Goal: Transaction & Acquisition: Register for event/course

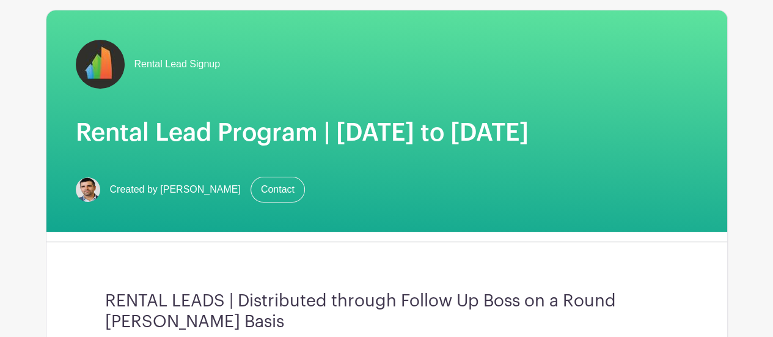
scroll to position [183, 0]
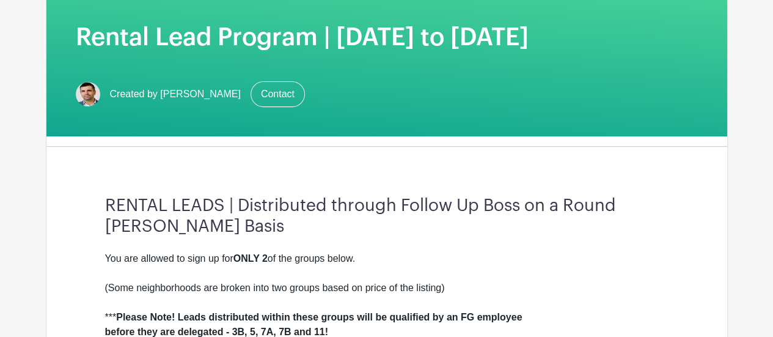
click at [287, 228] on h3 "RENTAL LEADS | Distributed through Follow Up Boss on a Round [PERSON_NAME] Basis" at bounding box center [386, 215] width 563 height 41
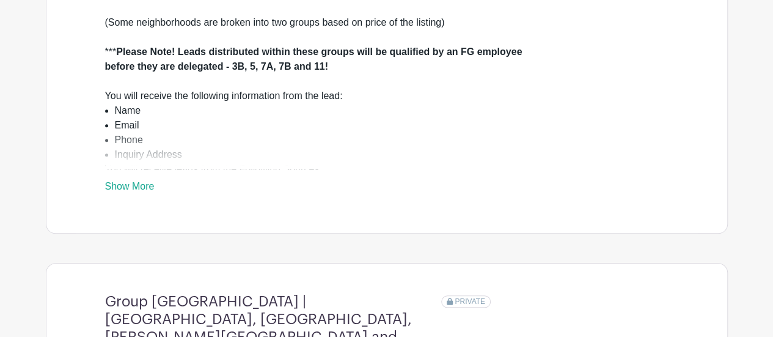
scroll to position [727, 0]
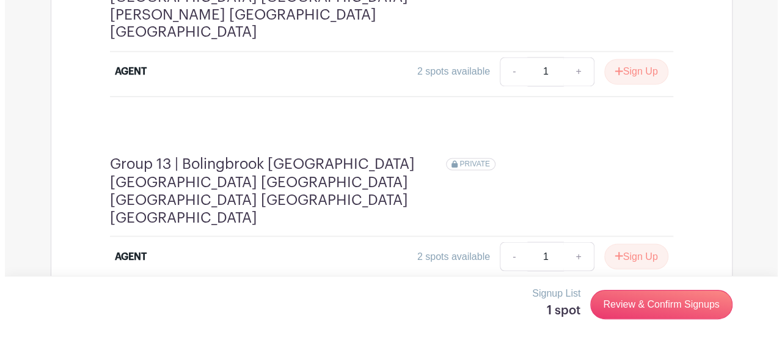
scroll to position [3332, 0]
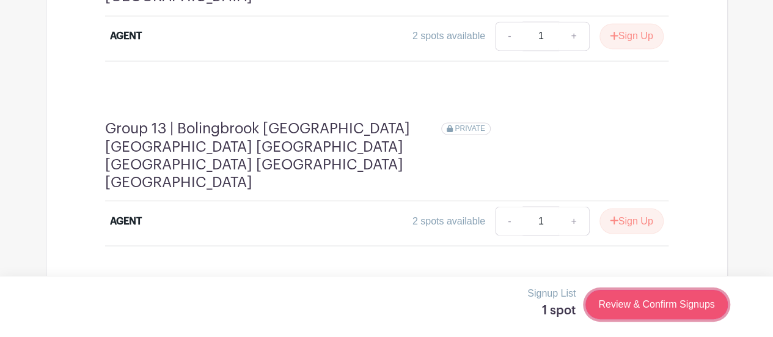
click at [634, 300] on link "Review & Confirm Signups" at bounding box center [656, 304] width 142 height 29
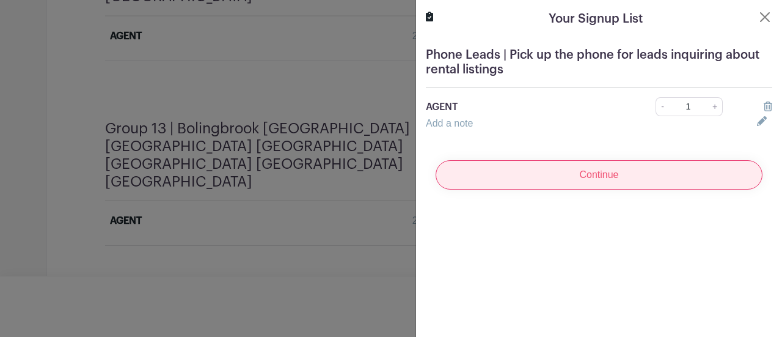
click at [557, 164] on input "Continue" at bounding box center [599, 174] width 327 height 29
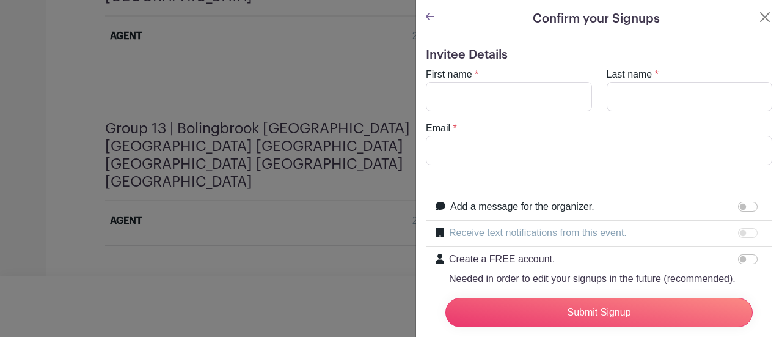
click at [490, 168] on form "Invitee Details First name * Last name * Email * Add a message for the organize…" at bounding box center [599, 208] width 346 height 321
click at [494, 150] on input "Email" at bounding box center [599, 150] width 346 height 29
paste input "[EMAIL_ADDRESS][DOMAIN_NAME]"
type input "[EMAIL_ADDRESS][DOMAIN_NAME]"
click at [497, 95] on input "First name" at bounding box center [509, 96] width 166 height 29
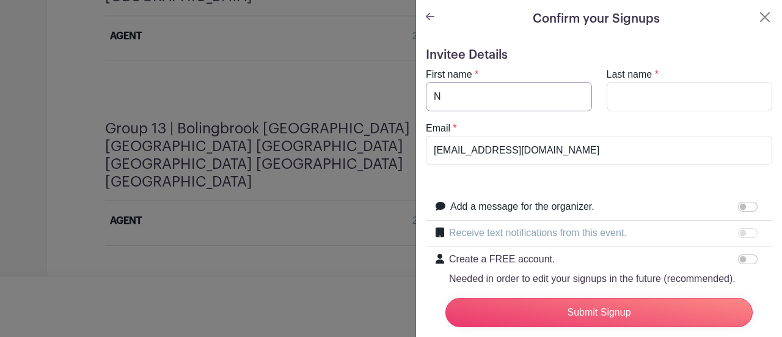
type input "N"
click at [657, 108] on input "Last name" at bounding box center [690, 96] width 166 height 29
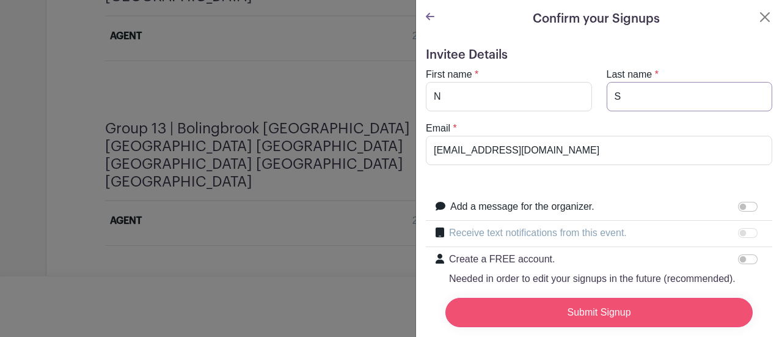
type input "S"
click at [607, 302] on input "Submit Signup" at bounding box center [598, 312] width 307 height 29
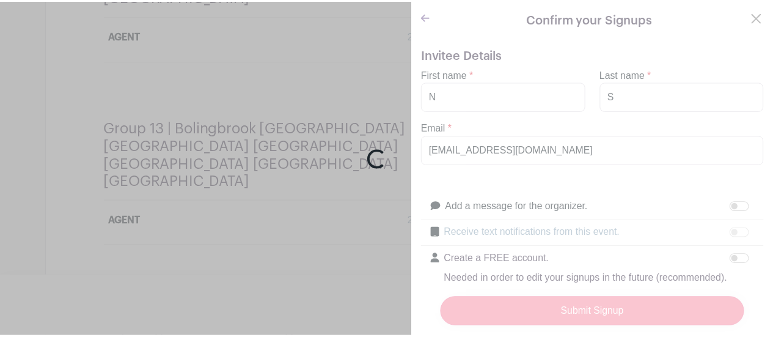
scroll to position [3328, 0]
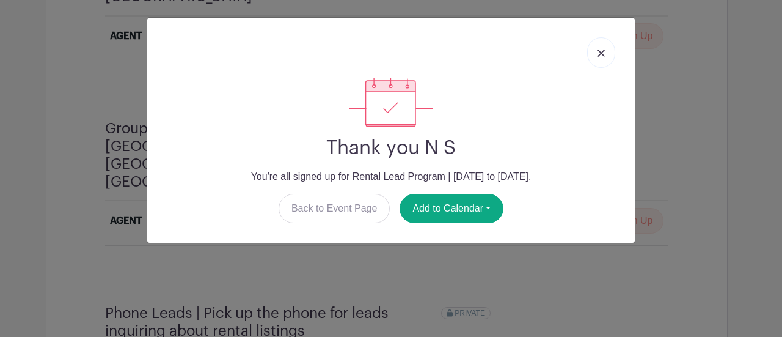
click at [598, 51] on img at bounding box center [600, 52] width 7 height 7
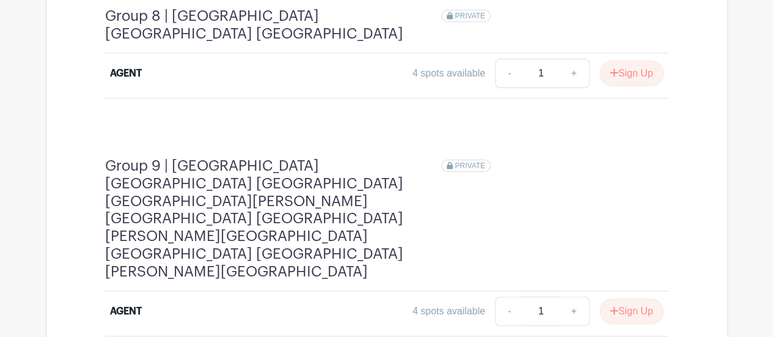
scroll to position [2347, 0]
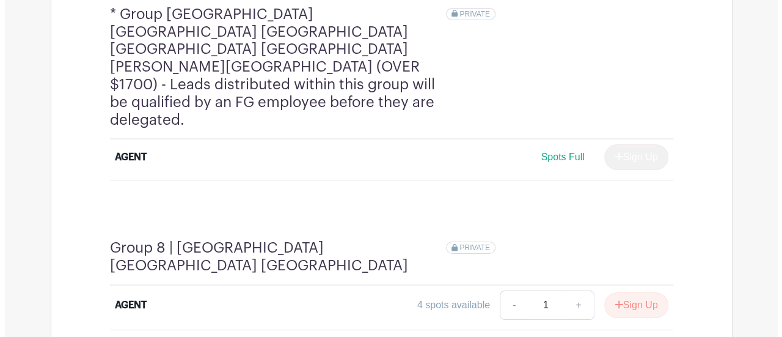
scroll to position [2164, 0]
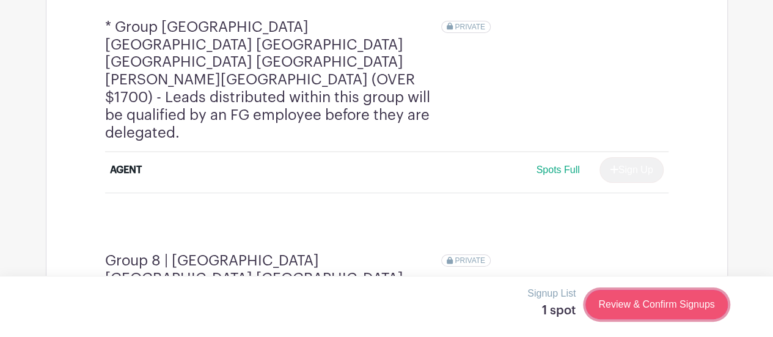
click at [634, 299] on link "Review & Confirm Signups" at bounding box center [656, 304] width 142 height 29
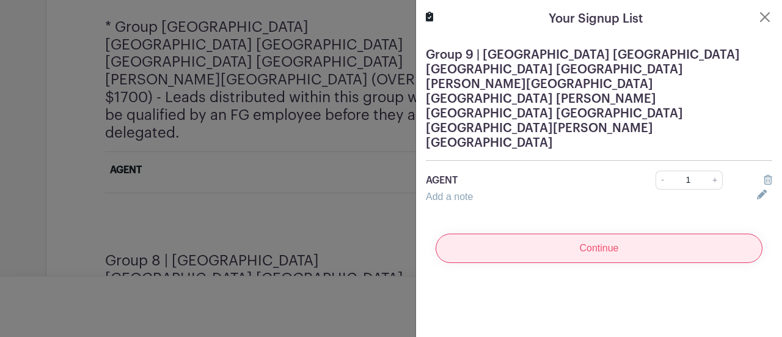
click at [610, 233] on input "Continue" at bounding box center [599, 247] width 327 height 29
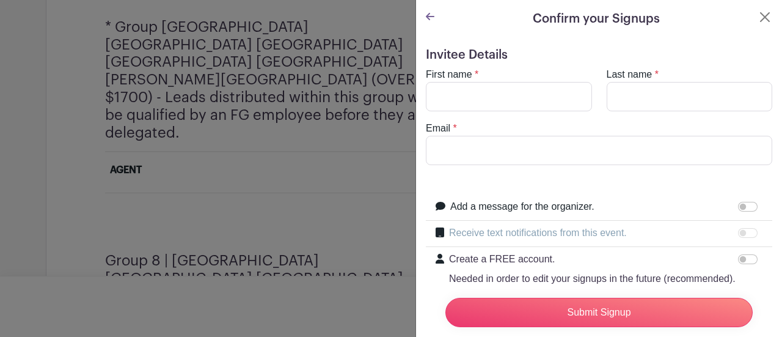
click at [582, 175] on form "Invitee Details First name * Last name * Email * Add a message for the organize…" at bounding box center [599, 208] width 346 height 321
click at [579, 140] on input "Email" at bounding box center [599, 150] width 346 height 29
paste input "[EMAIL_ADDRESS][DOMAIN_NAME]"
type input "[EMAIL_ADDRESS][DOMAIN_NAME]"
click at [532, 111] on turbo-frame "First name * Last name * Email * [EMAIL_ADDRESS][DOMAIN_NAME]" at bounding box center [599, 116] width 346 height 98
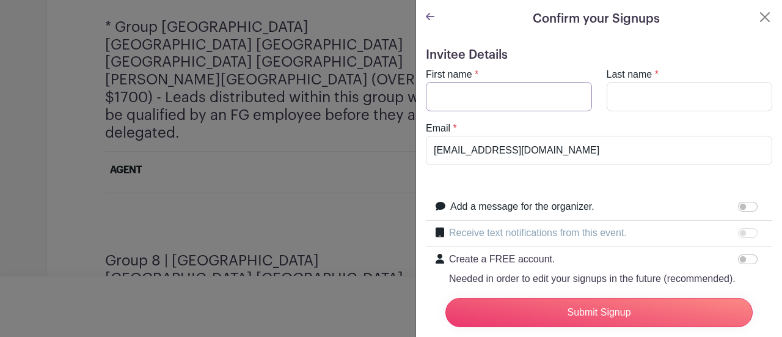
click at [533, 103] on input "First name" at bounding box center [509, 96] width 166 height 29
type input "N"
click at [669, 108] on input "Last name" at bounding box center [690, 96] width 166 height 29
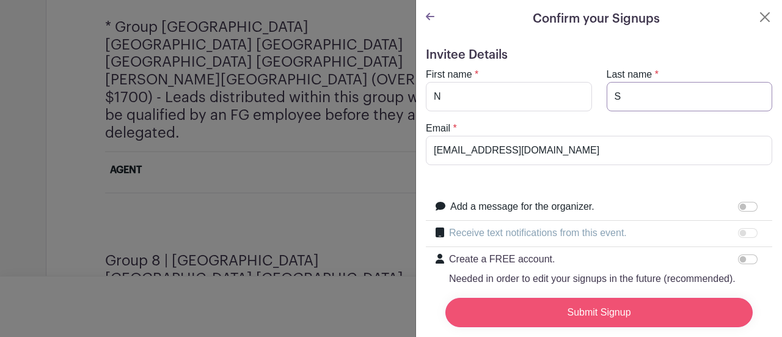
type input "S"
click at [640, 304] on input "Submit Signup" at bounding box center [598, 312] width 307 height 29
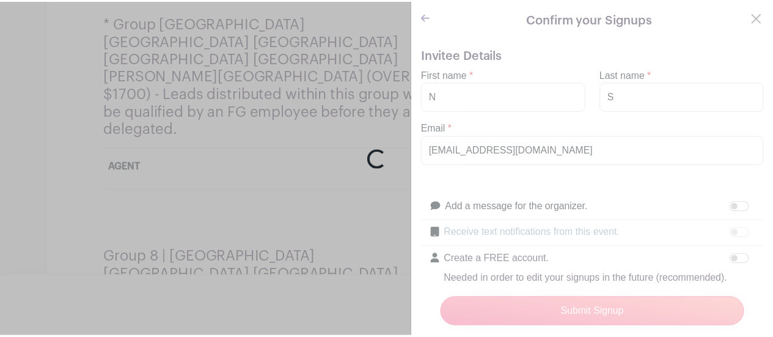
scroll to position [2160, 0]
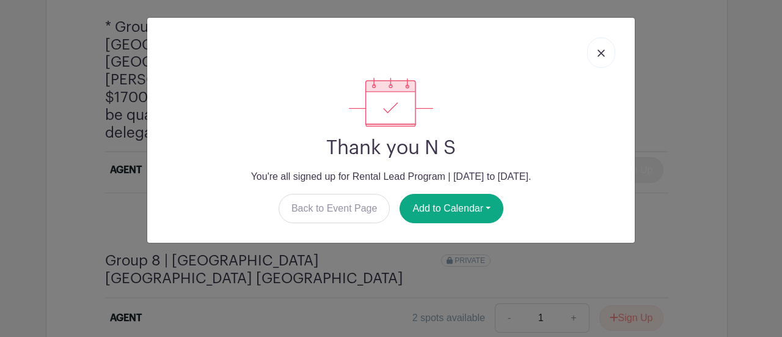
click at [596, 59] on link at bounding box center [601, 52] width 28 height 31
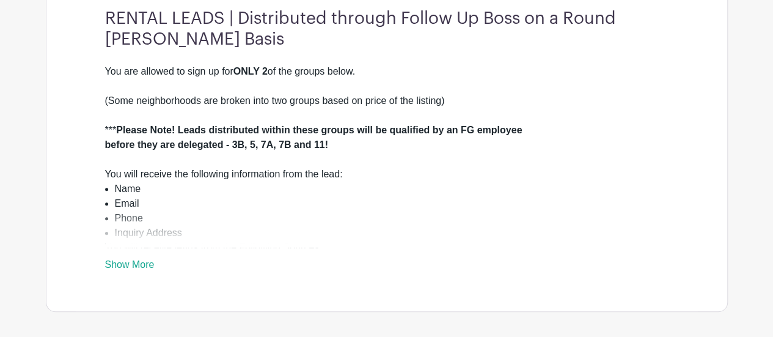
scroll to position [389, 0]
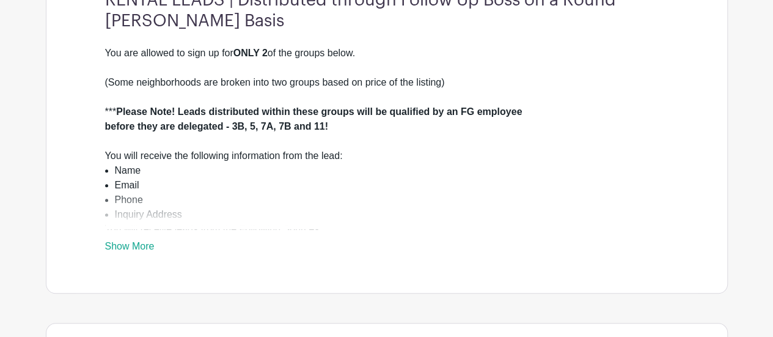
click at [137, 256] on link "Show More" at bounding box center [129, 248] width 49 height 15
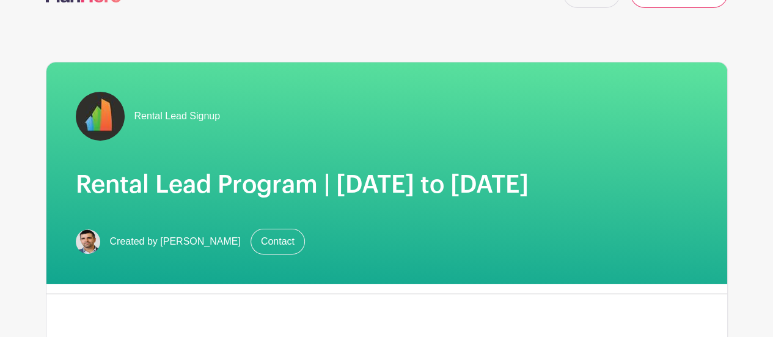
scroll to position [0, 0]
